Goal: Task Accomplishment & Management: Complete application form

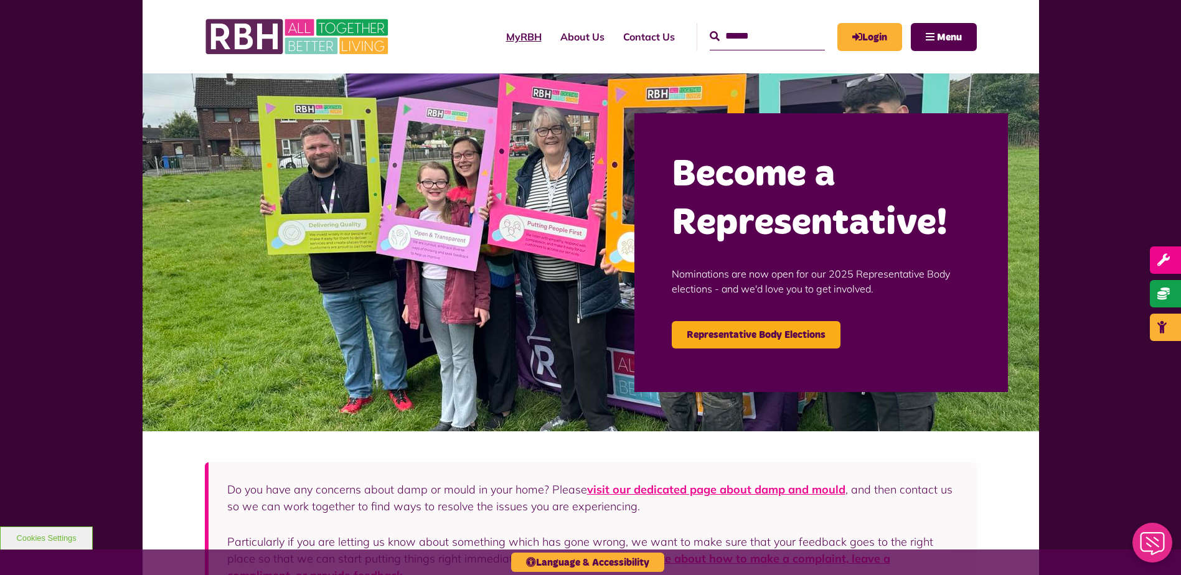
click at [509, 37] on link "MyRBH" at bounding box center [524, 37] width 54 height 34
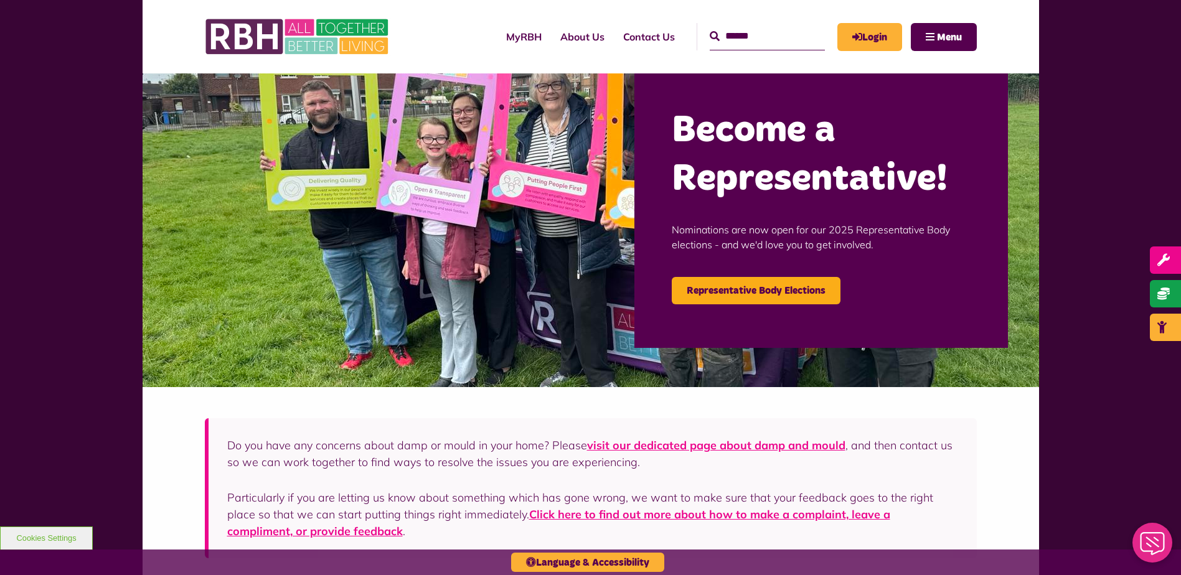
scroll to position [7, 0]
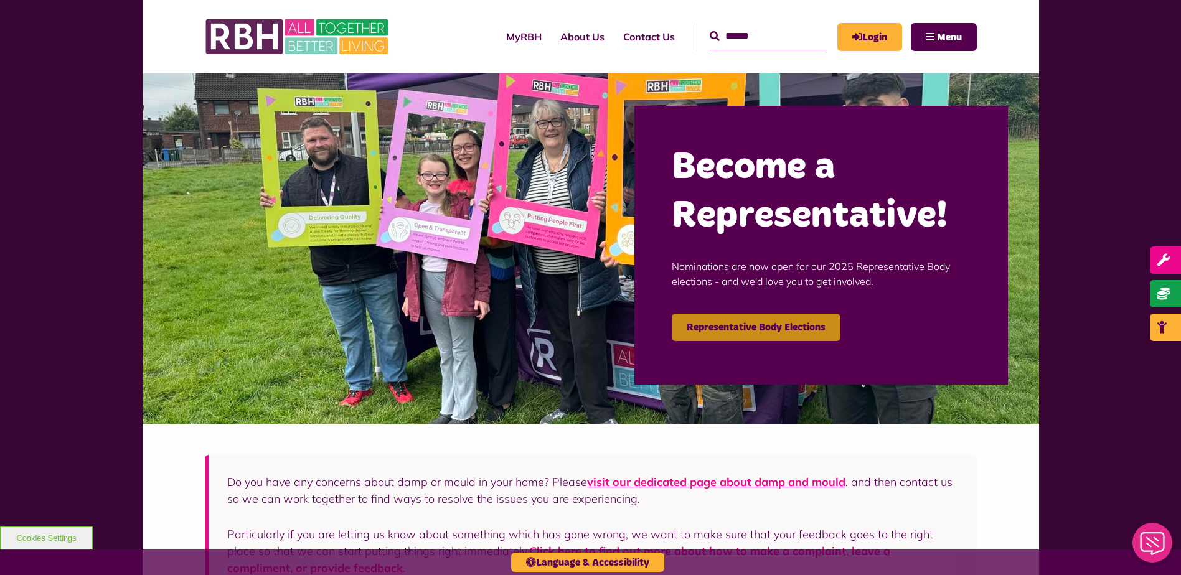
click at [797, 321] on link "Representative Body Elections" at bounding box center [756, 327] width 169 height 27
click at [508, 39] on link "MyRBH" at bounding box center [524, 37] width 54 height 34
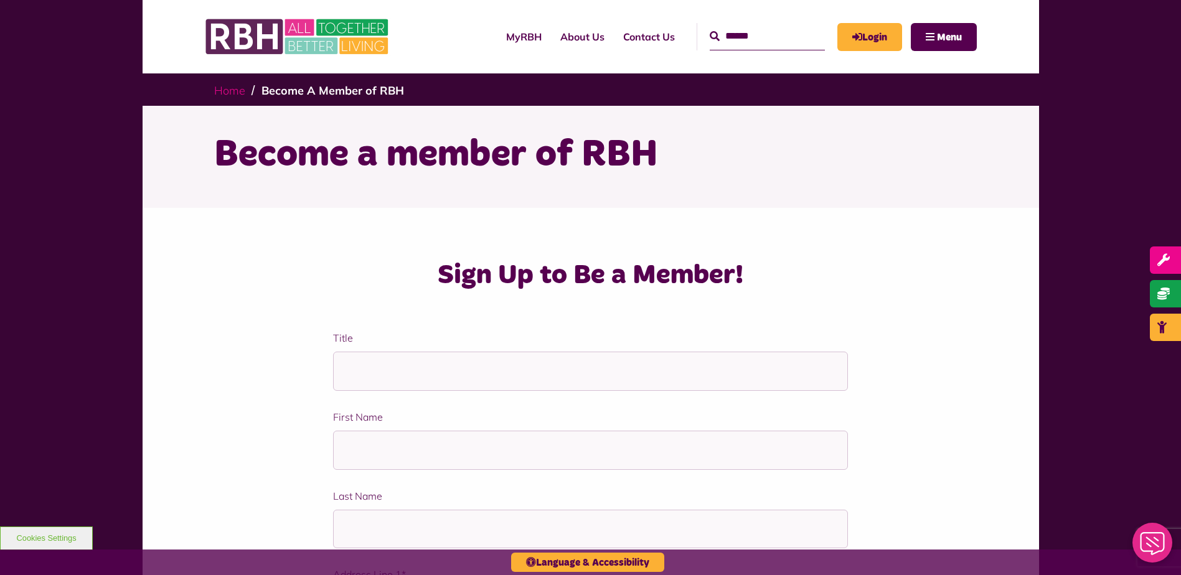
click at [220, 92] on link "Home" at bounding box center [229, 90] width 31 height 14
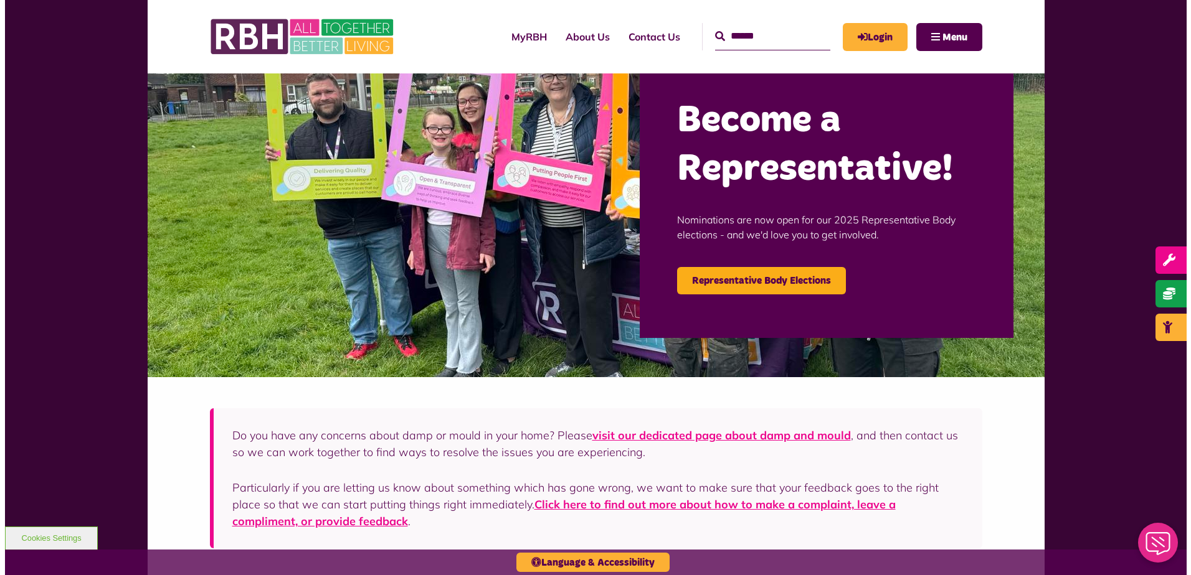
scroll to position [101, 0]
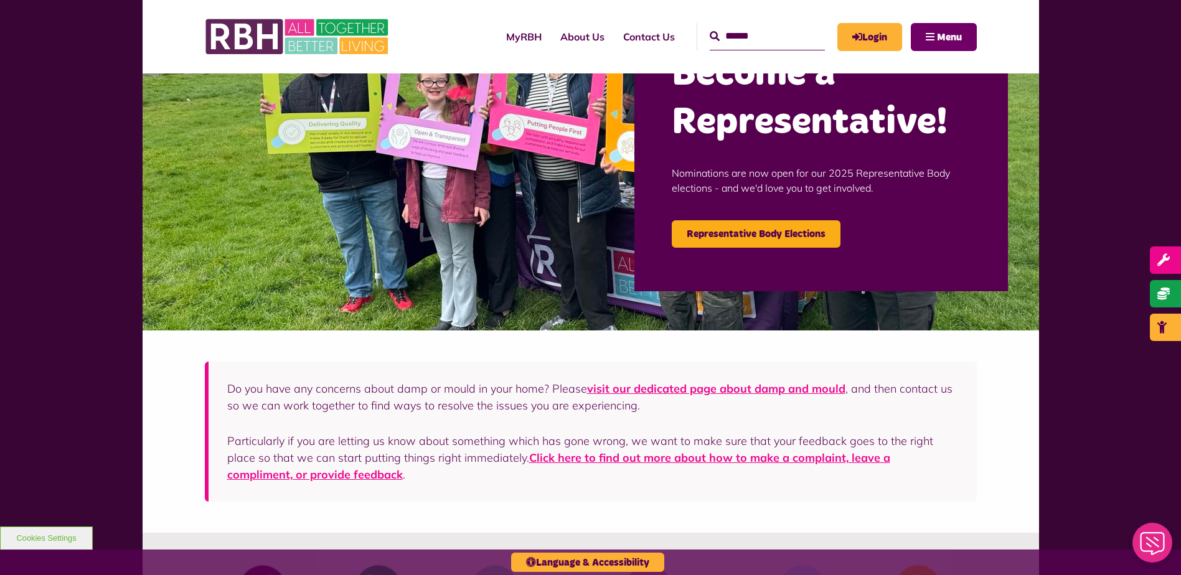
click at [938, 32] on span "Menu" at bounding box center [949, 37] width 25 height 10
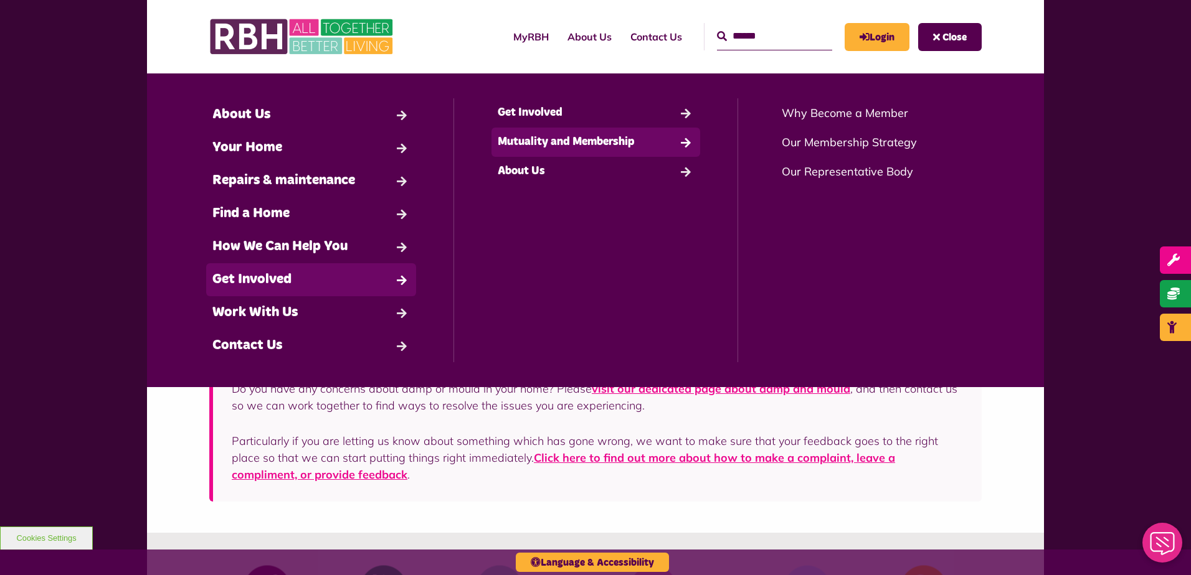
click at [569, 143] on link "Mutuality and Membership" at bounding box center [595, 142] width 209 height 29
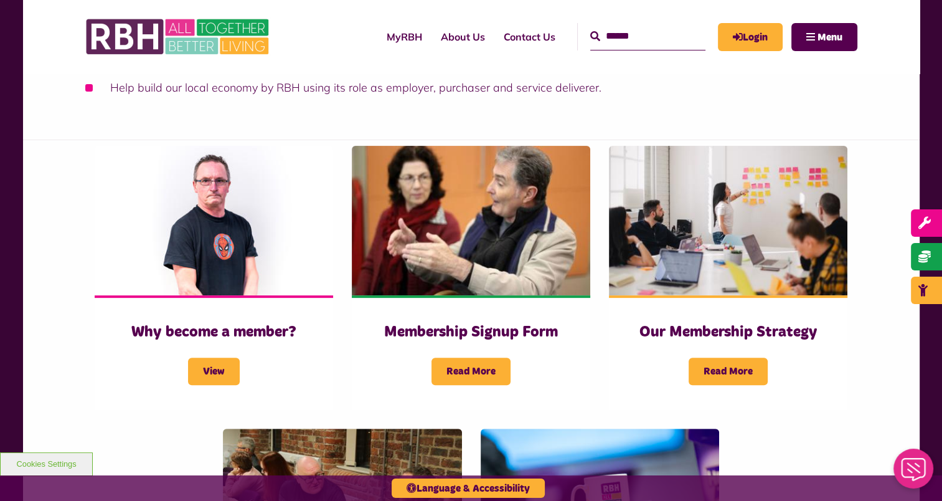
scroll to position [234, 0]
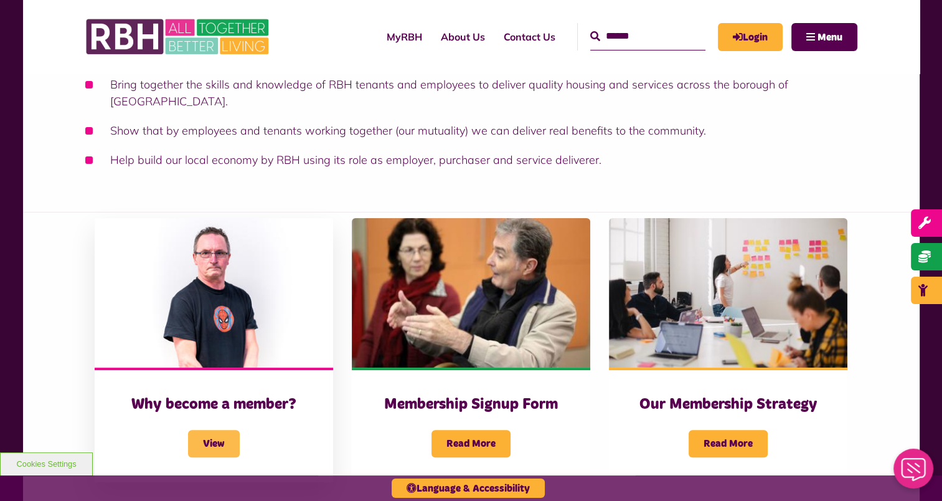
click at [219, 430] on span "View" at bounding box center [214, 443] width 52 height 27
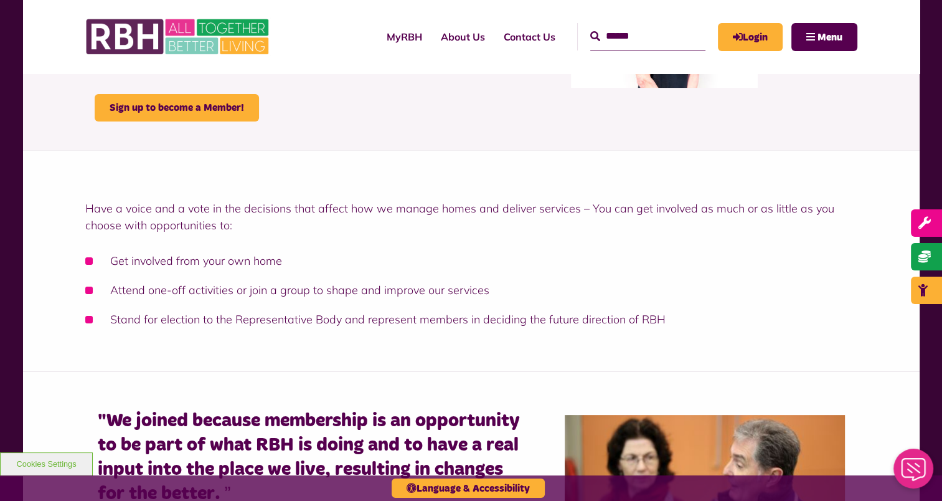
scroll to position [206, 0]
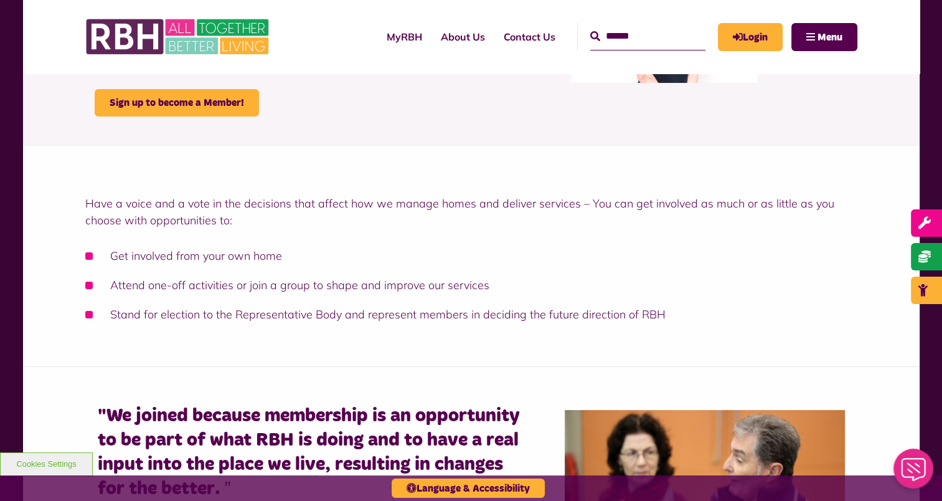
click at [84, 200] on div "Have a voice and a vote in the decisions that affect how we manage homes and de…" at bounding box center [471, 255] width 897 height 221
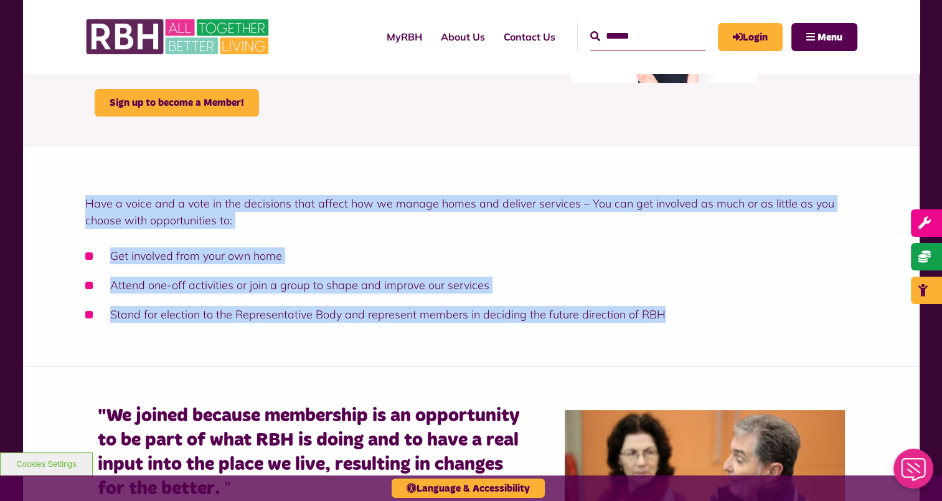
drag, startPoint x: 84, startPoint y: 200, endPoint x: 663, endPoint y: 316, distance: 590.2
click at [663, 316] on div "Have a voice and a vote in the decisions that affect how we manage homes and de…" at bounding box center [471, 255] width 897 height 221
drag, startPoint x: 663, startPoint y: 316, endPoint x: 597, endPoint y: 313, distance: 66.1
copy div "Have a voice and a vote in the decisions that affect how we manage homes and de…"
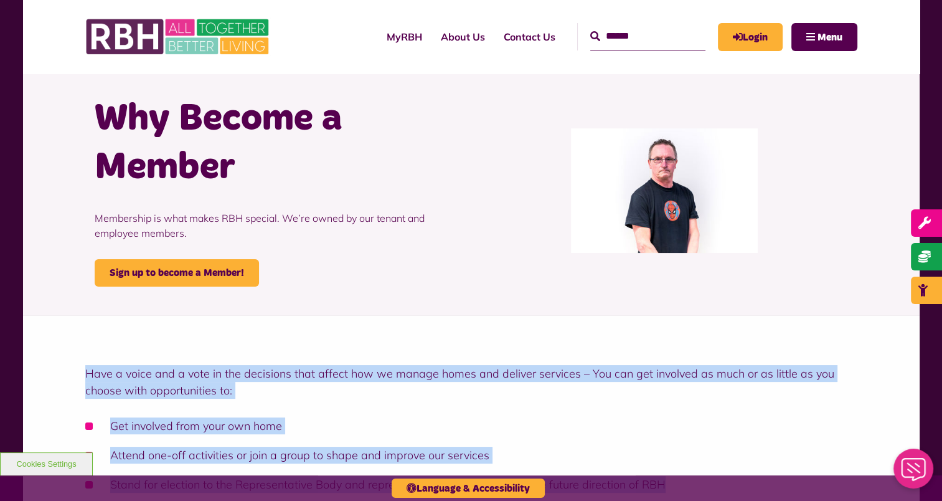
scroll to position [0, 0]
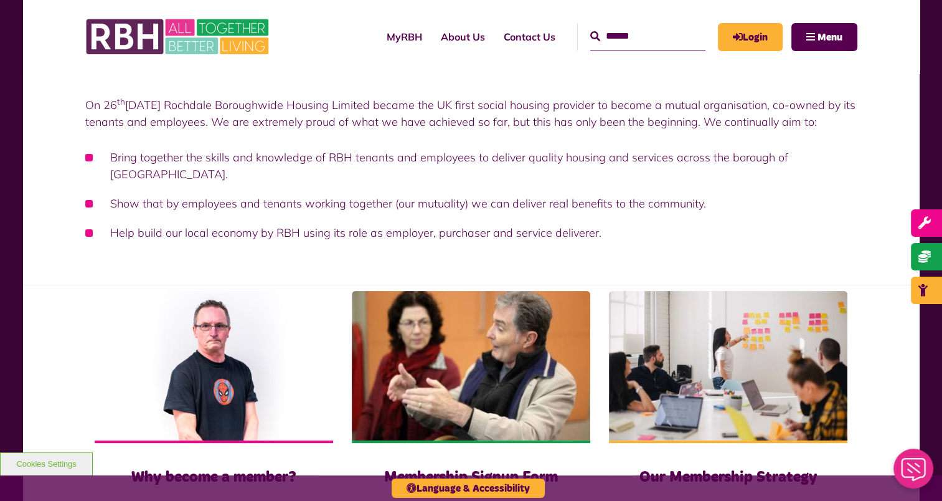
scroll to position [87, 0]
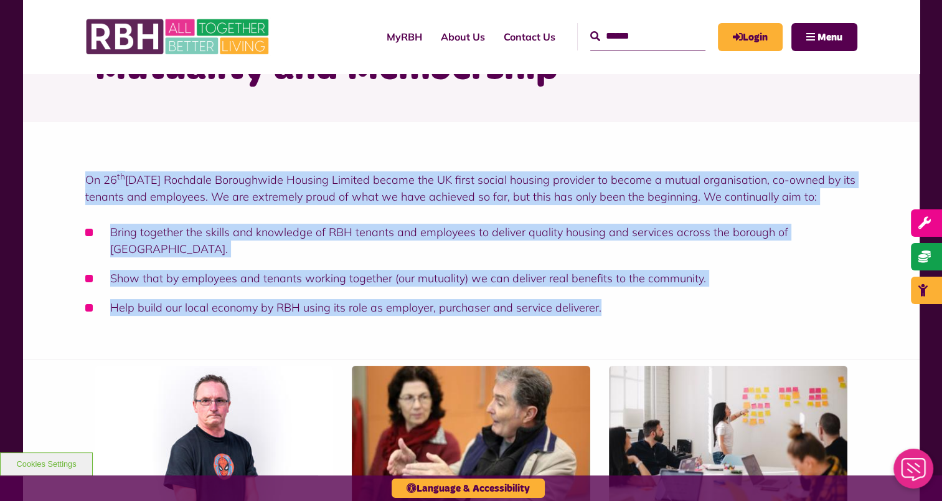
drag, startPoint x: 85, startPoint y: 179, endPoint x: 624, endPoint y: 299, distance: 551.9
click at [624, 299] on div "On 26 th June 2013 Rochdale Boroughwide Housing Limited became the UK first soc…" at bounding box center [471, 249] width 772 height 157
copy div "On 26 th June 2013 Rochdale Boroughwide Housing Limited became the UK first soc…"
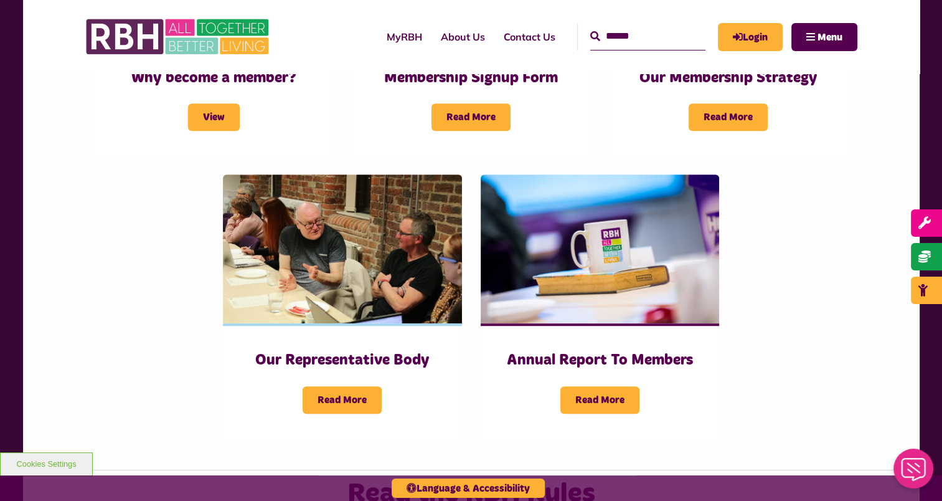
scroll to position [566, 0]
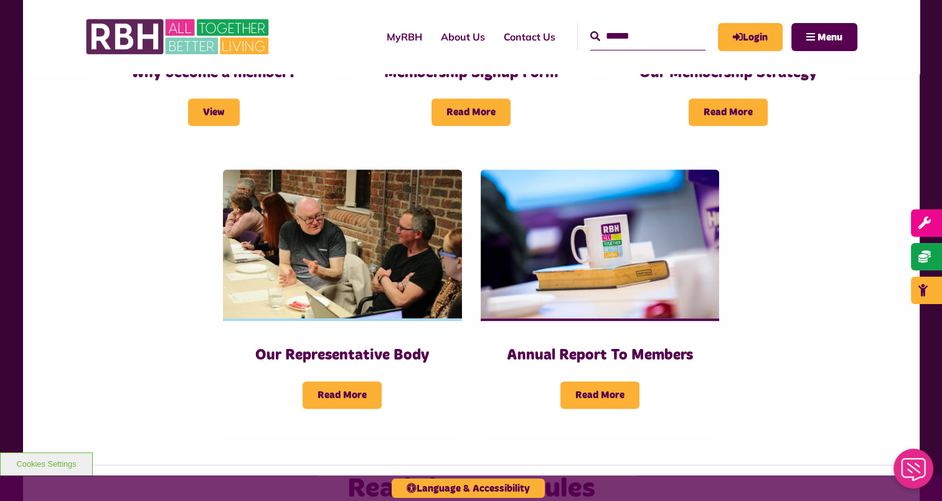
click at [214, 288] on div "Our Representative Body Read More" at bounding box center [342, 301] width 257 height 264
click at [356, 282] on img at bounding box center [342, 243] width 239 height 149
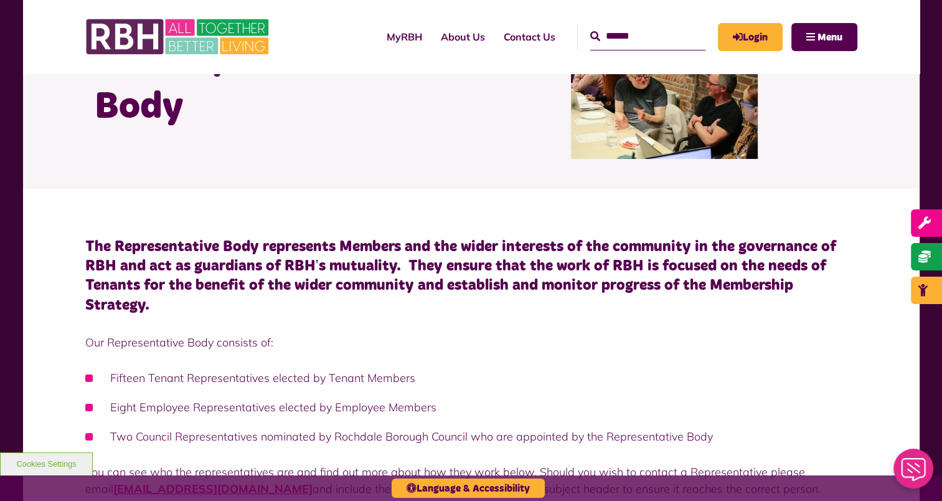
scroll to position [132, 0]
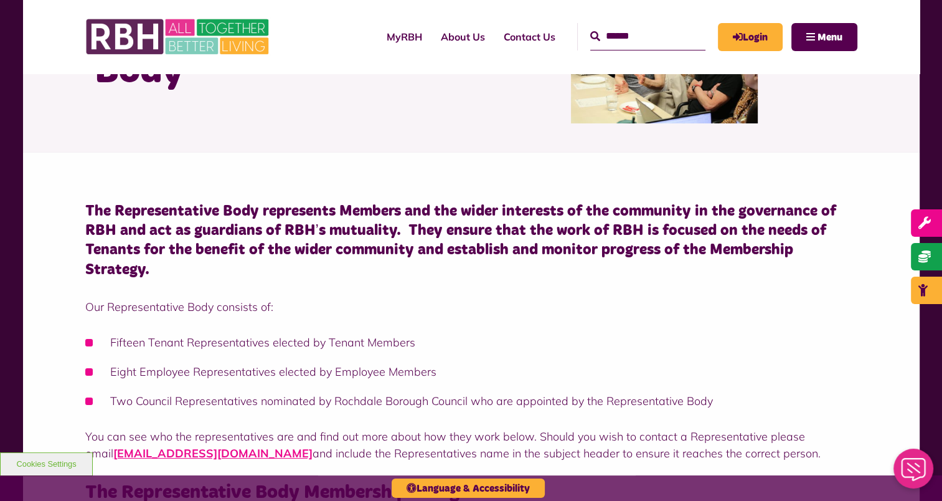
click at [83, 212] on div "The Representative Body represents Members and the wider interests of the commu…" at bounding box center [471, 449] width 897 height 595
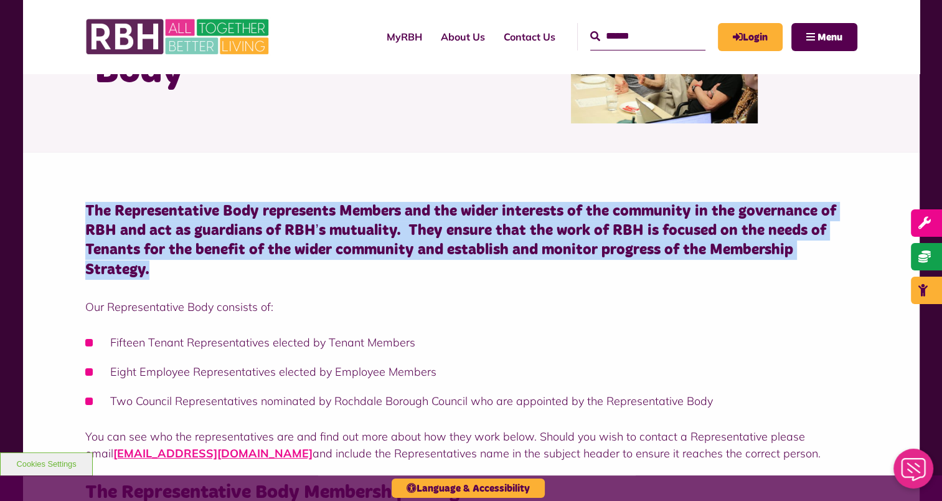
drag, startPoint x: 85, startPoint y: 202, endPoint x: 857, endPoint y: 252, distance: 773.9
click at [857, 252] on div "The Representative Body represents Members and the wider interests of the commu…" at bounding box center [471, 449] width 897 height 595
copy h4 "The Representative Body represents Members and the wider interests of the commu…"
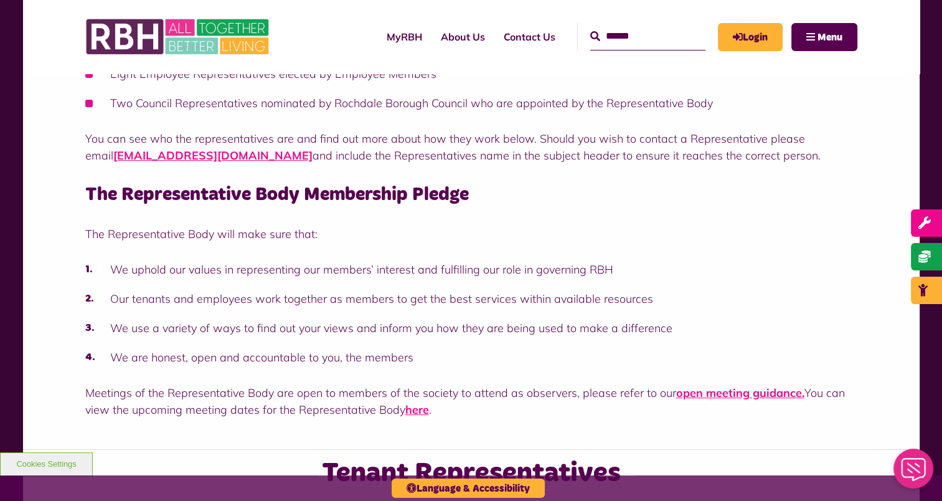
scroll to position [438, 0]
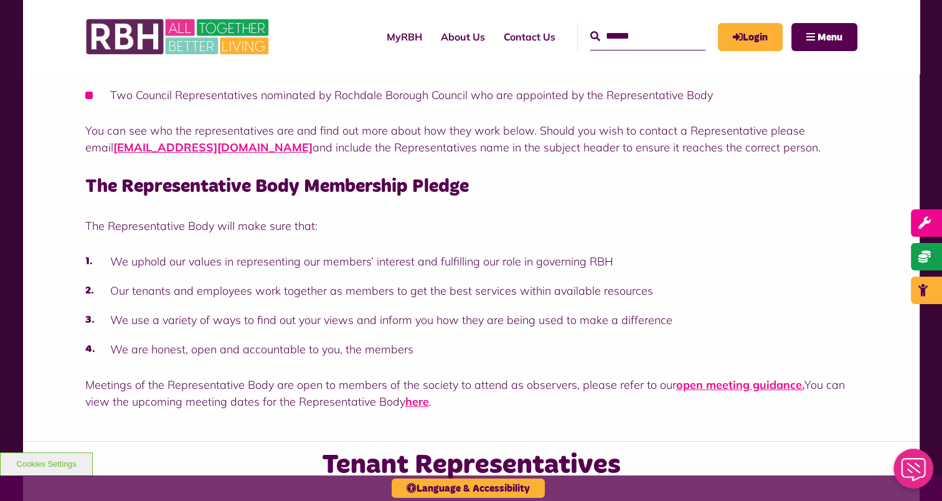
click at [107, 253] on li "We uphold our values in representing our members’ interest and fulfilling our r…" at bounding box center [471, 261] width 772 height 17
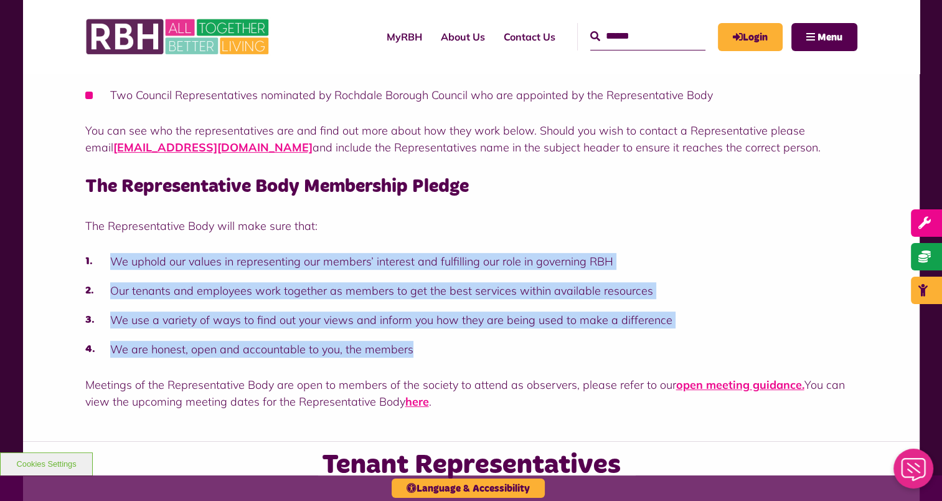
drag, startPoint x: 111, startPoint y: 243, endPoint x: 404, endPoint y: 334, distance: 306.5
click at [407, 334] on ol "We uphold our values in representing our members’ interest and fulfilling our r…" at bounding box center [471, 305] width 772 height 105
drag, startPoint x: 404, startPoint y: 334, endPoint x: 346, endPoint y: 326, distance: 58.4
copy ol "We uphold our values in representing our members’ interest and fulfilling our r…"
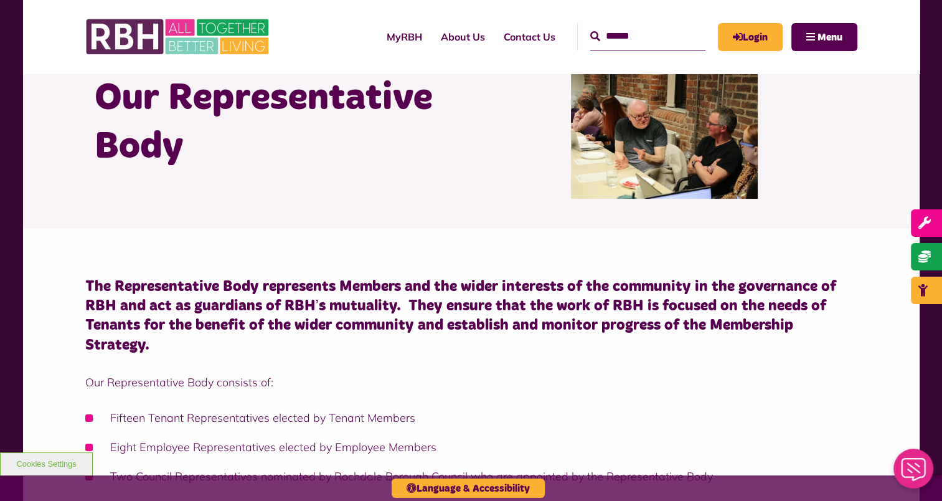
scroll to position [0, 0]
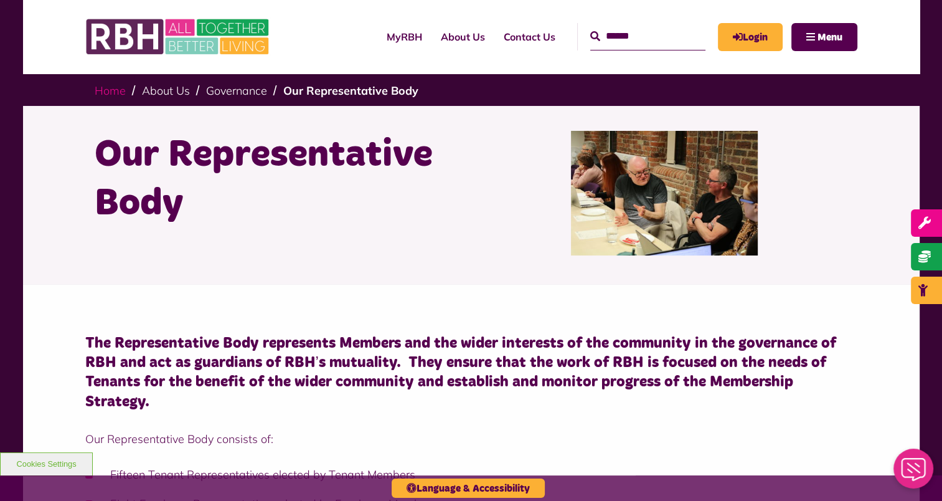
drag, startPoint x: 100, startPoint y: 93, endPoint x: 117, endPoint y: 80, distance: 21.8
click at [100, 93] on link "Home" at bounding box center [110, 90] width 31 height 14
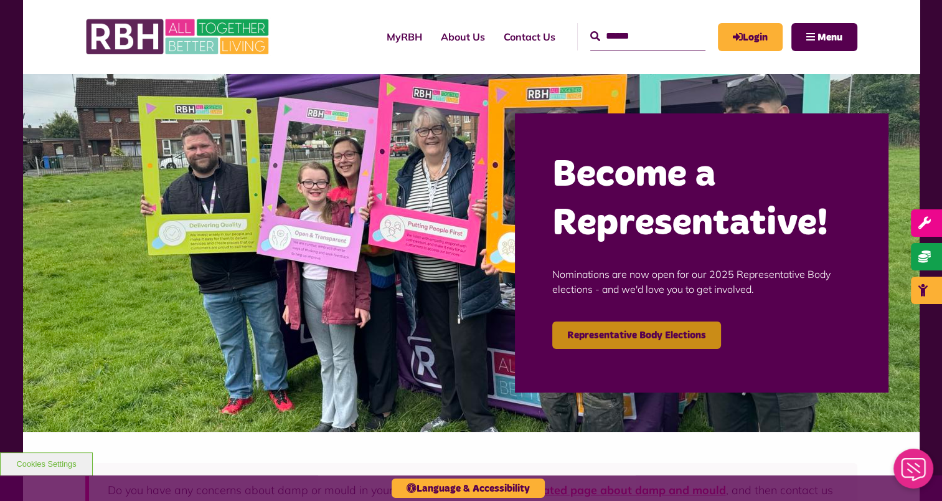
click at [622, 337] on link "Representative Body Elections" at bounding box center [636, 334] width 169 height 27
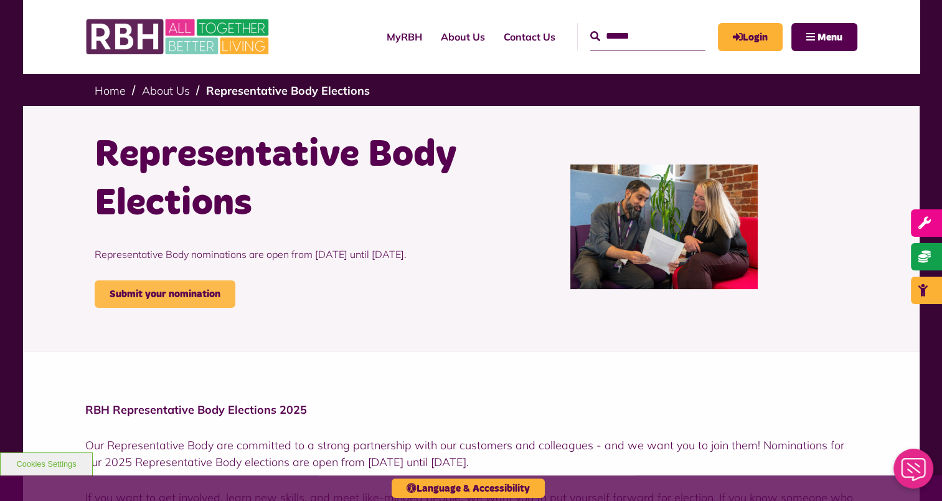
click at [220, 308] on link "Submit your nomination" at bounding box center [165, 293] width 141 height 27
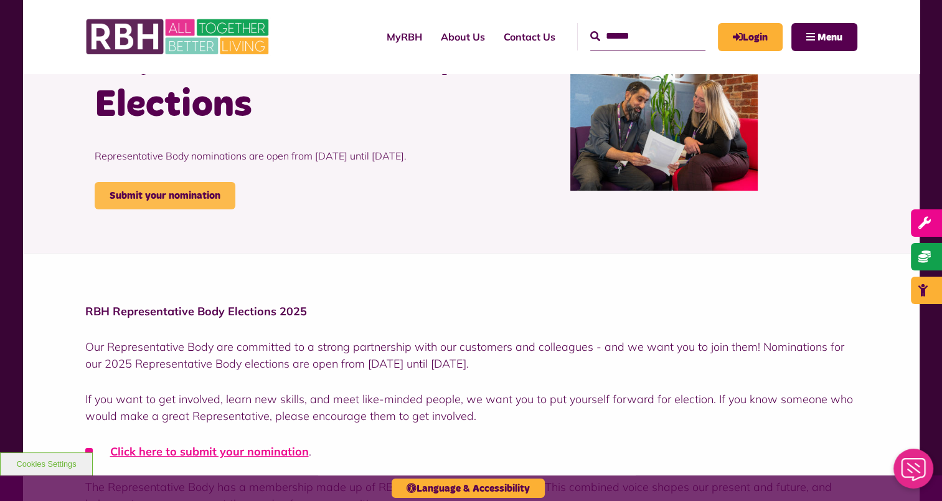
scroll to position [187, 0]
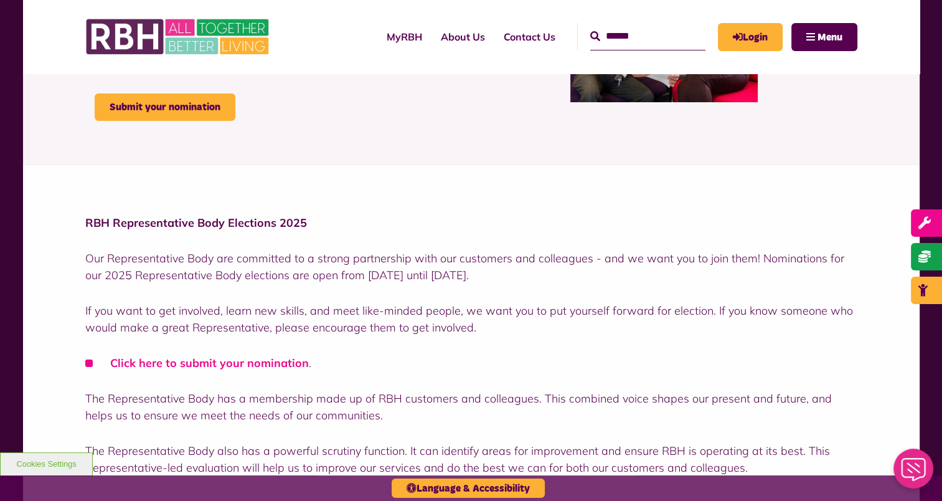
click at [224, 361] on link "Click here to submit your nomination" at bounding box center [209, 363] width 199 height 14
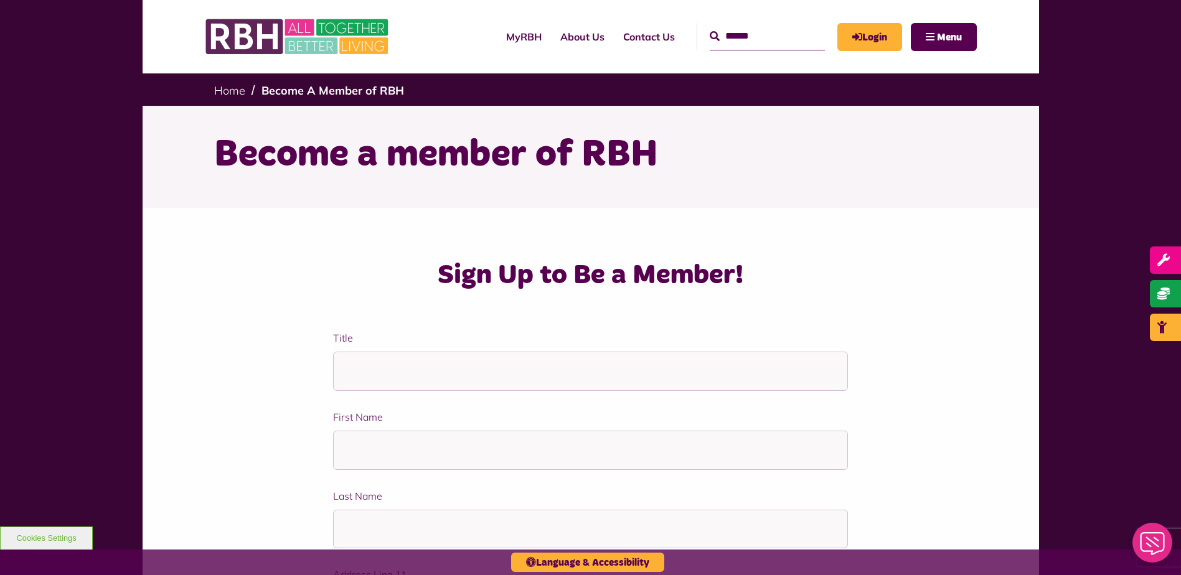
click at [227, 86] on link "Home" at bounding box center [229, 90] width 31 height 14
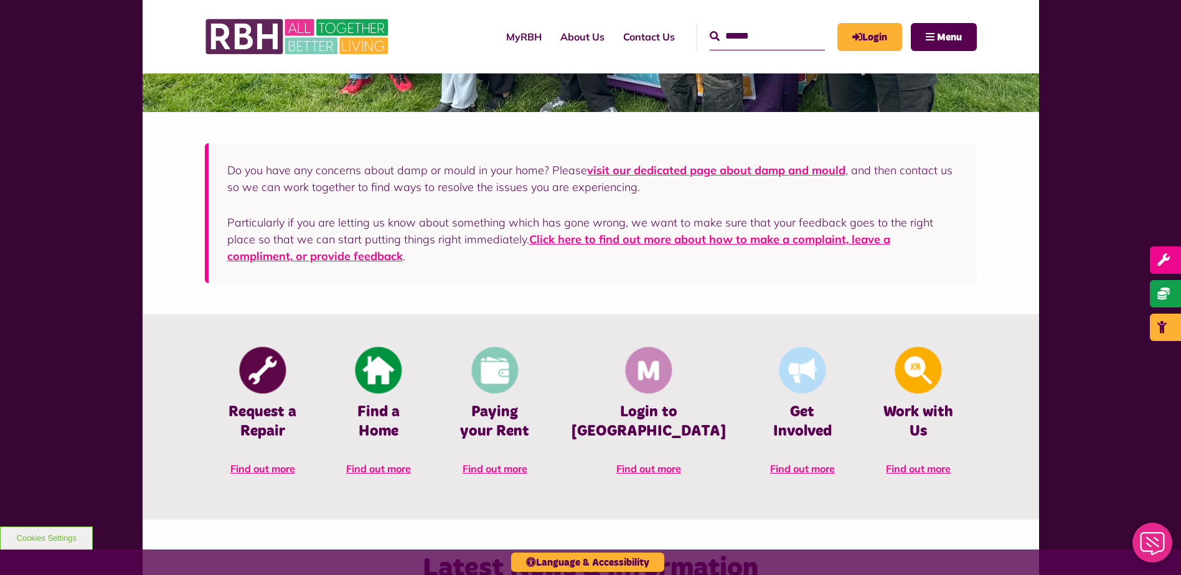
scroll to position [377, 0]
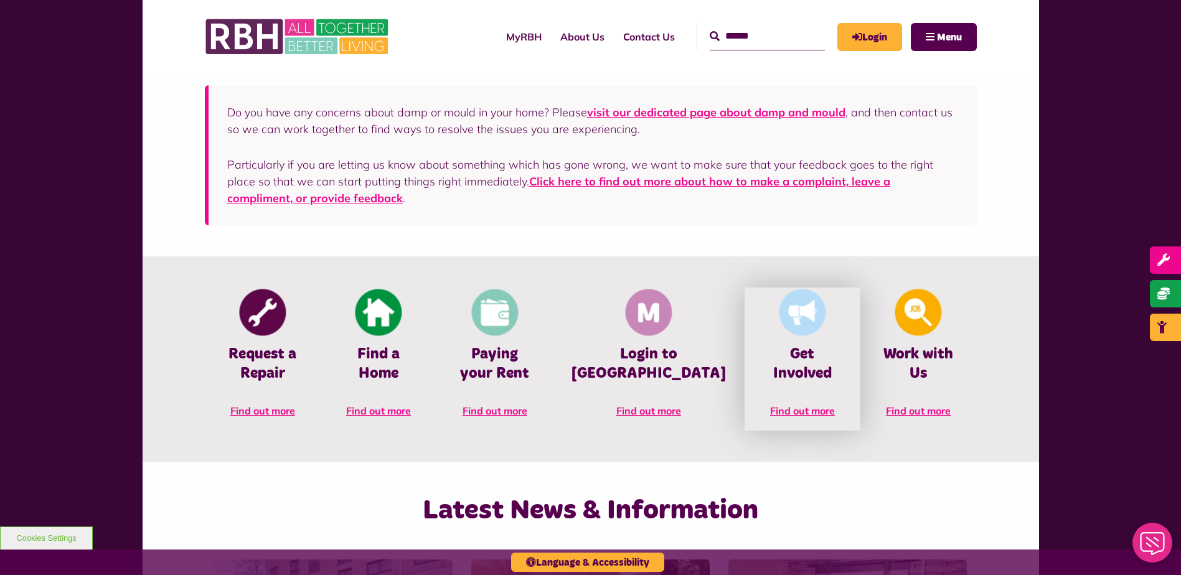
click at [804, 405] on span "Find out more" at bounding box center [802, 411] width 65 height 12
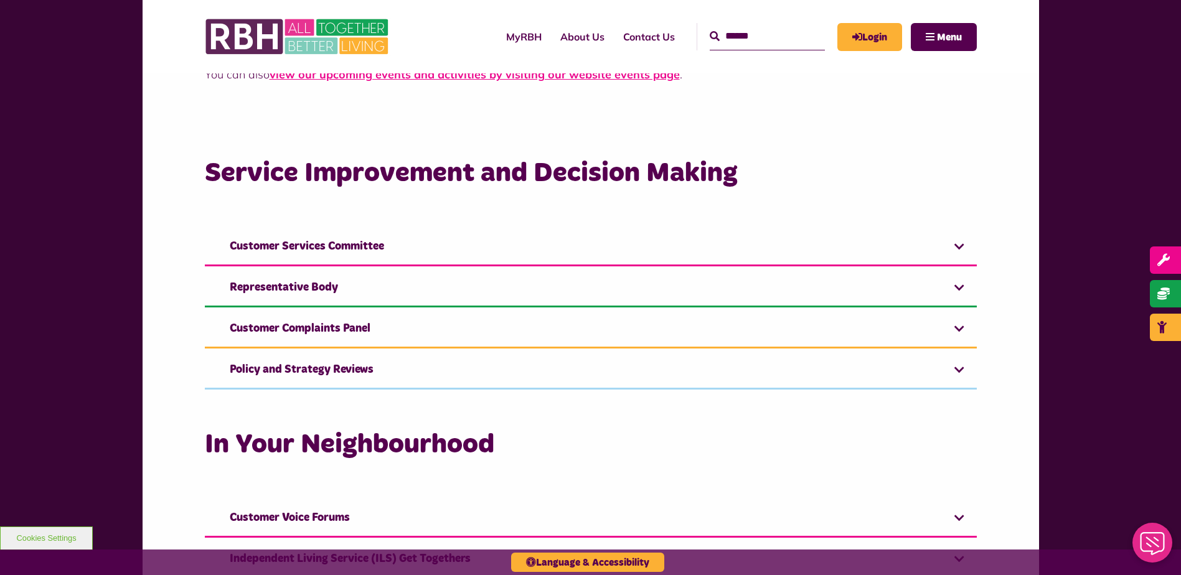
scroll to position [756, 0]
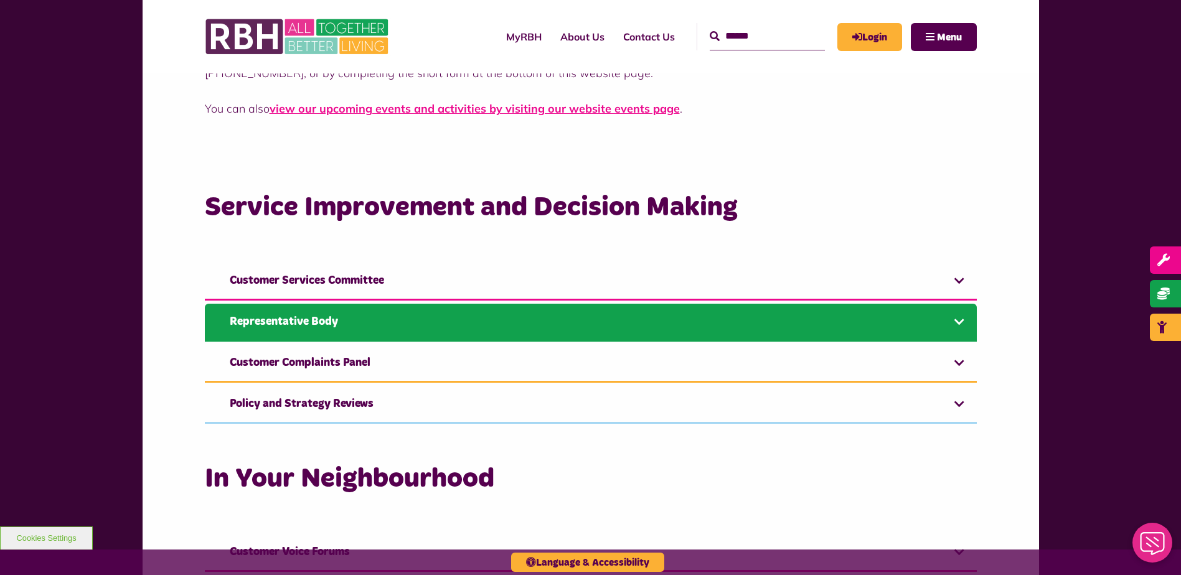
click at [344, 324] on link "Representative Body" at bounding box center [591, 323] width 772 height 38
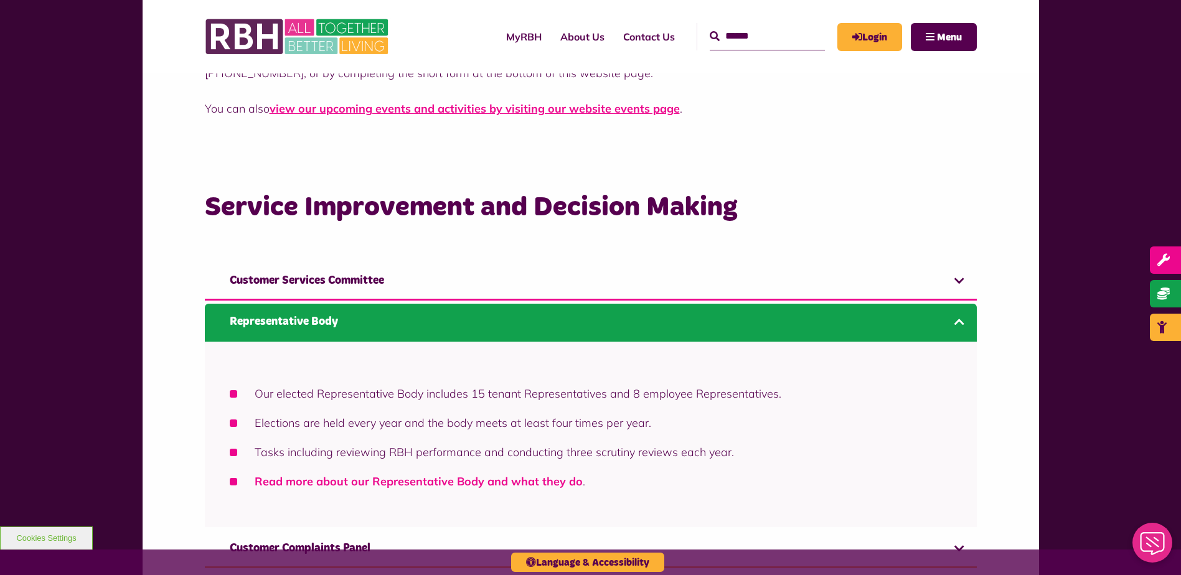
click at [397, 480] on link "Read more about our Representative Body and what they do" at bounding box center [419, 482] width 328 height 14
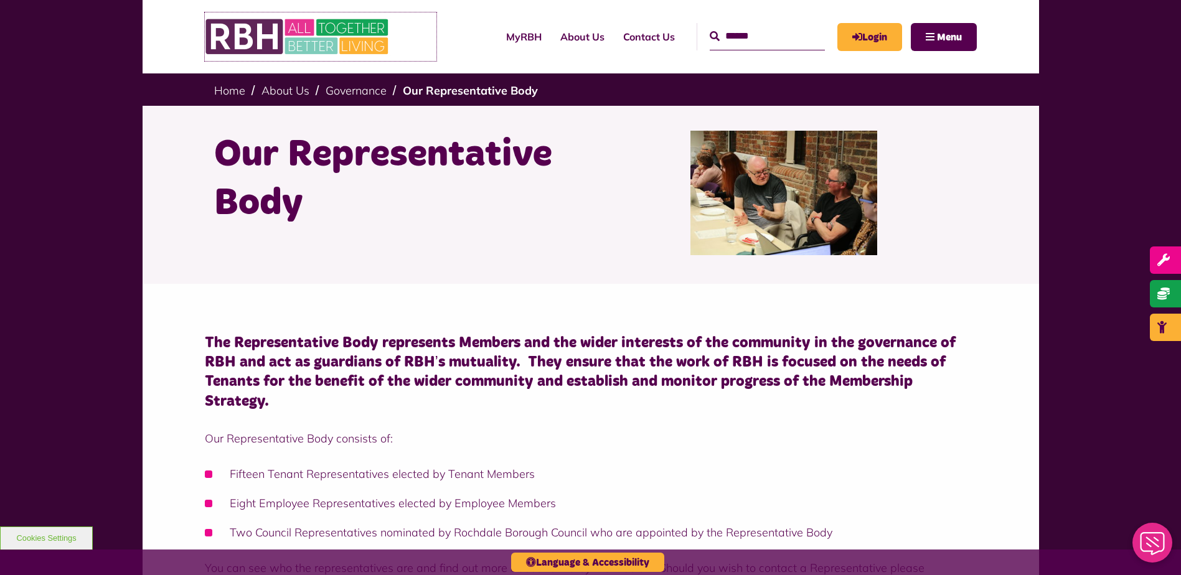
click at [267, 25] on img at bounding box center [298, 36] width 187 height 49
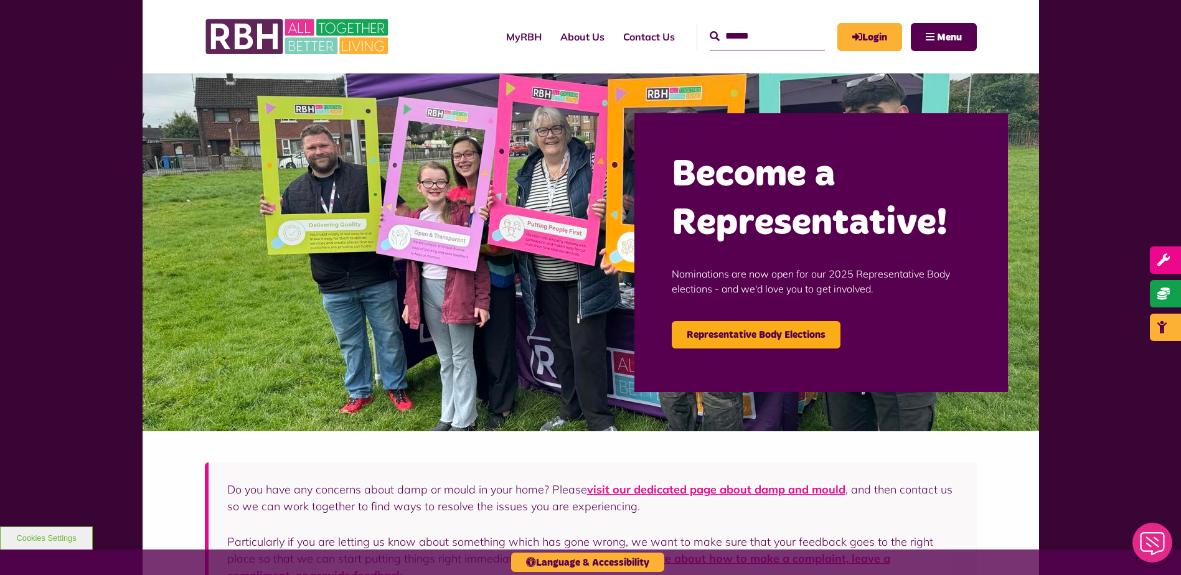
click at [792, 215] on h2 "Become a Representative!" at bounding box center [821, 199] width 299 height 97
click at [757, 329] on link "Representative Body Elections" at bounding box center [756, 334] width 169 height 27
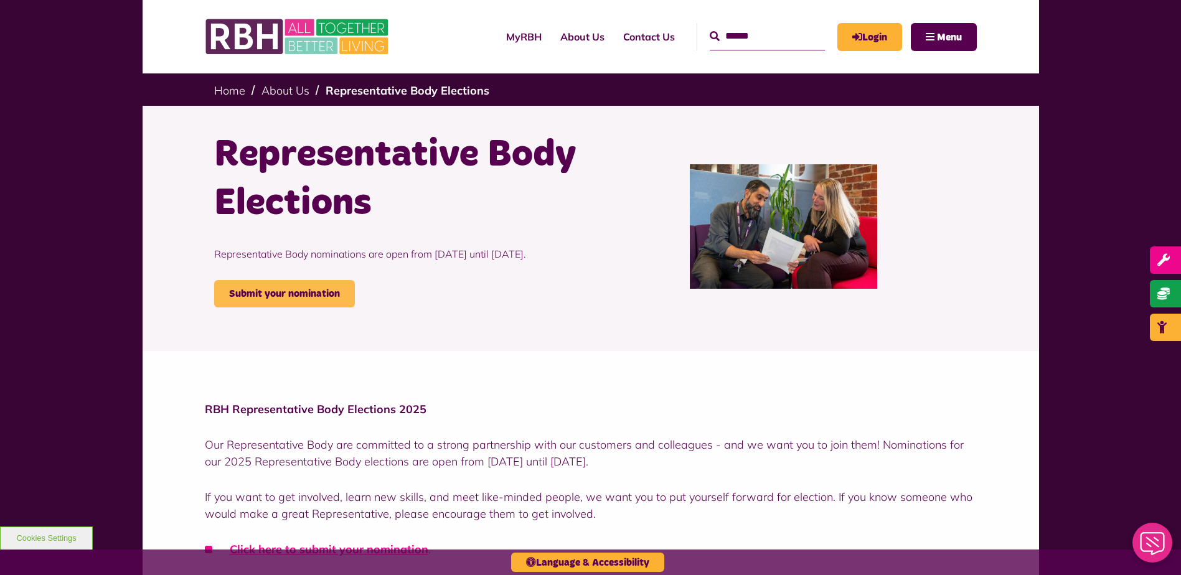
click at [282, 308] on link "Submit your nomination" at bounding box center [284, 293] width 141 height 27
